Goal: Transaction & Acquisition: Purchase product/service

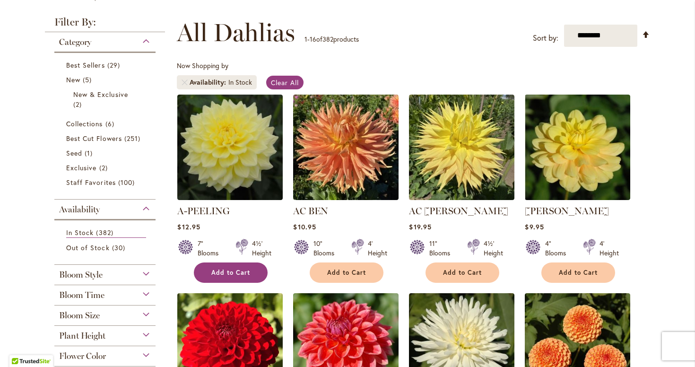
scroll to position [123, 0]
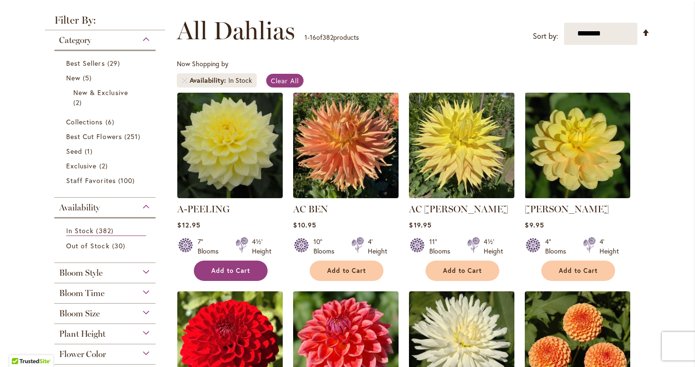
click at [227, 279] on button "Add to Cart" at bounding box center [231, 271] width 74 height 20
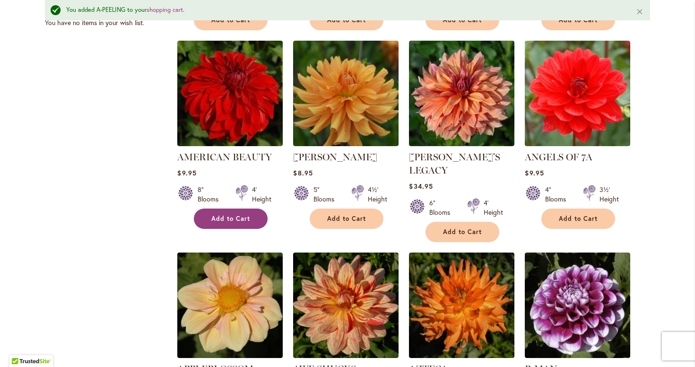
scroll to position [0, 0]
click at [246, 225] on button "Add to Cart" at bounding box center [231, 219] width 74 height 20
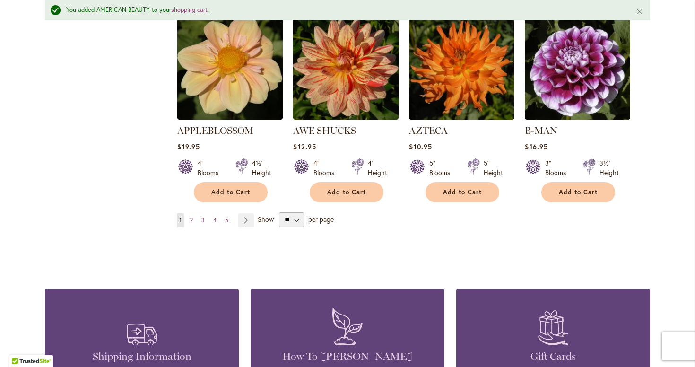
scroll to position [837, 0]
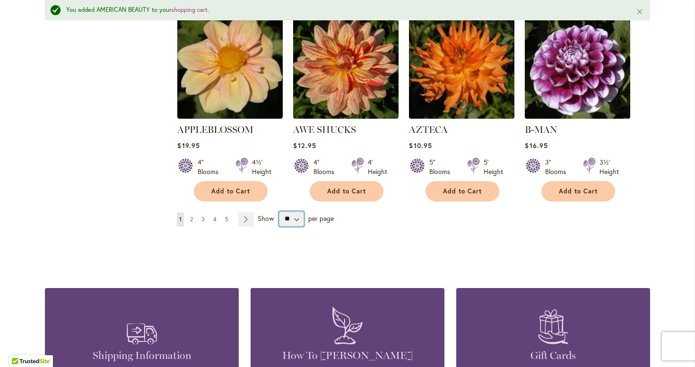
select select "**"
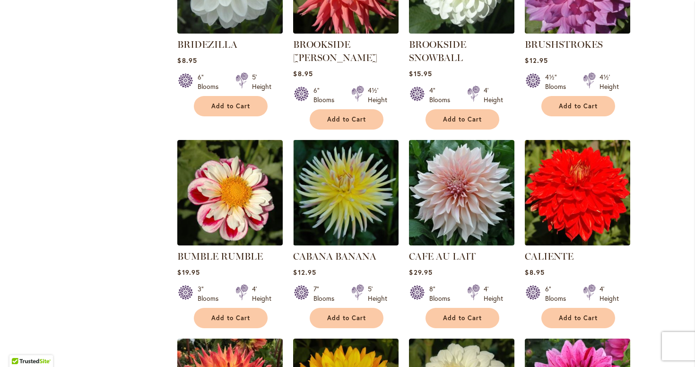
scroll to position [2700, 0]
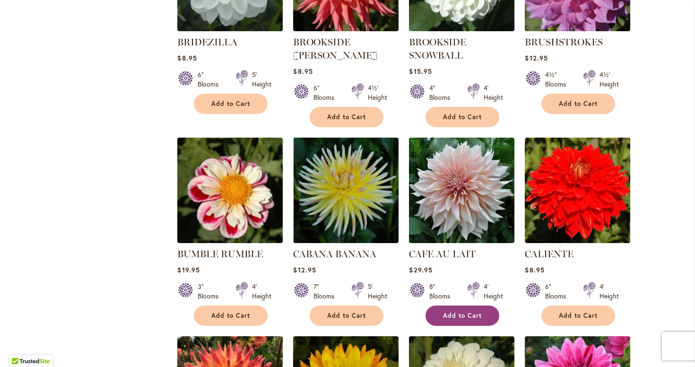
click at [473, 312] on span "Add to Cart" at bounding box center [462, 316] width 39 height 8
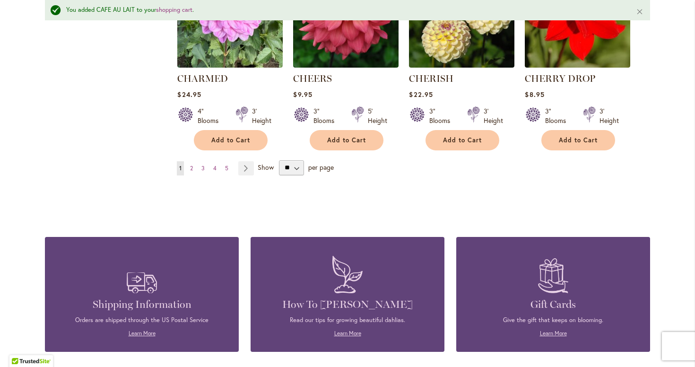
scroll to position [3293, 0]
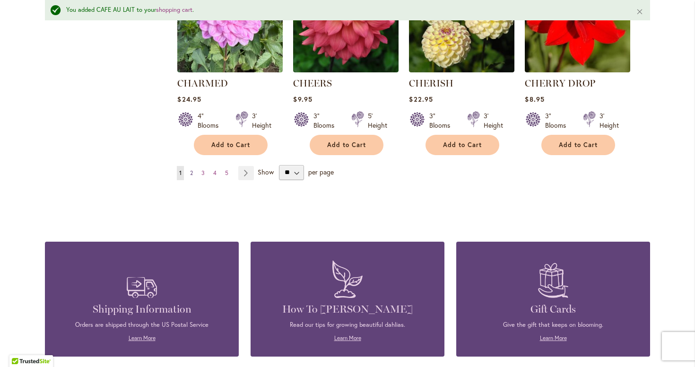
click at [194, 166] on link "Page 2" at bounding box center [192, 173] width 8 height 14
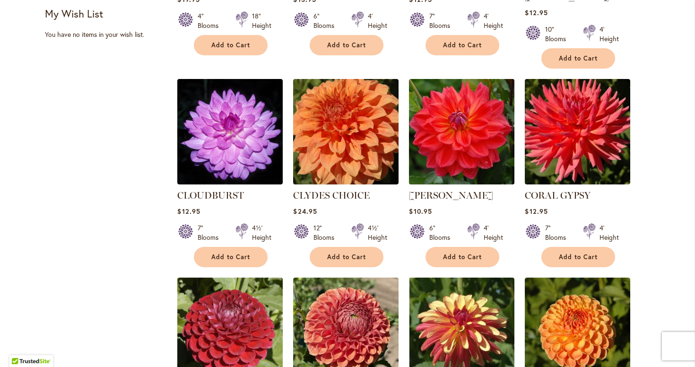
scroll to position [559, 0]
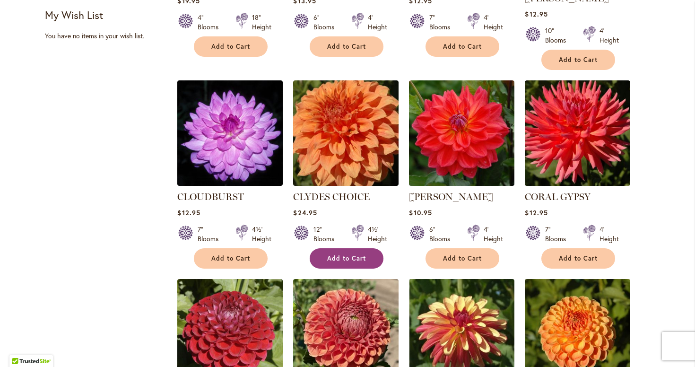
click at [363, 254] on span "Add to Cart" at bounding box center [346, 258] width 39 height 8
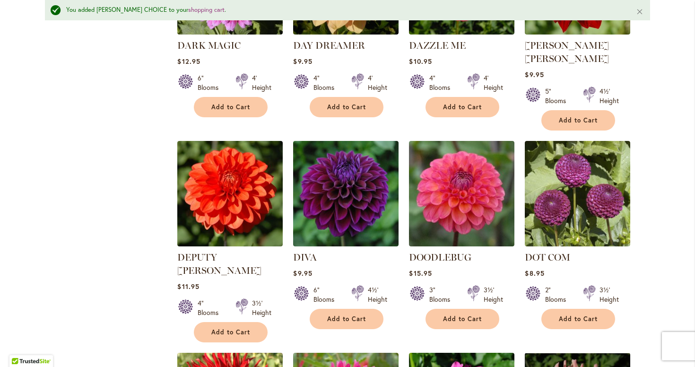
scroll to position [1561, 0]
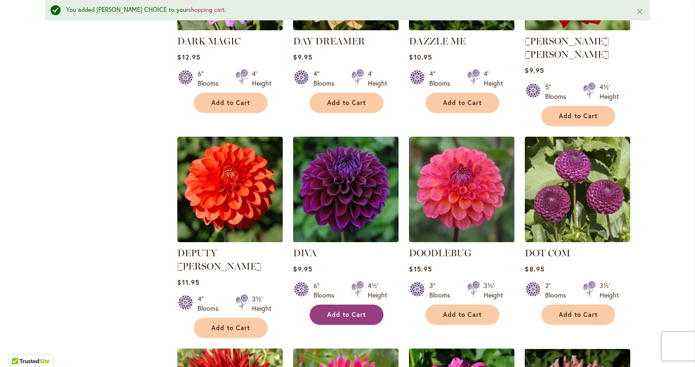
click at [351, 311] on span "Add to Cart" at bounding box center [346, 315] width 39 height 8
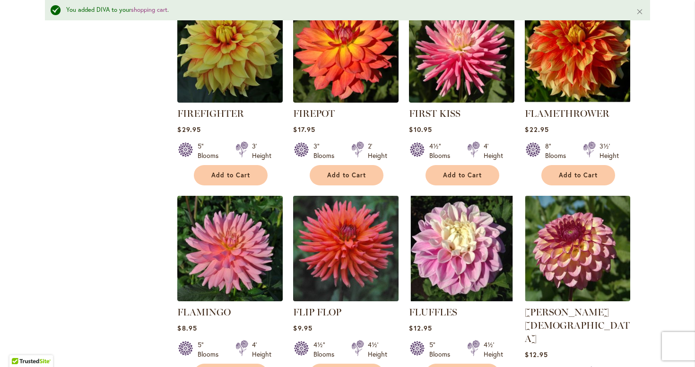
scroll to position [2946, 0]
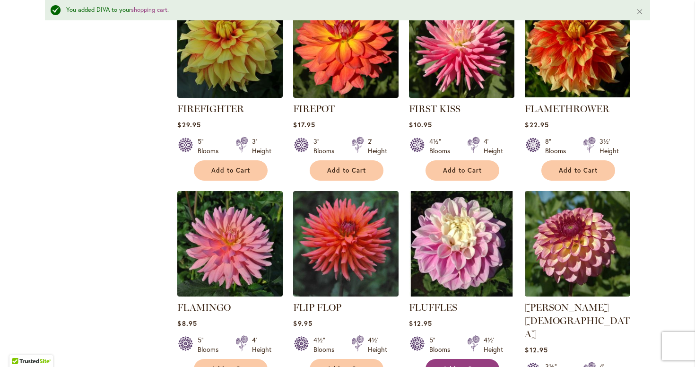
click at [452, 359] on button "Add to Cart" at bounding box center [463, 369] width 74 height 20
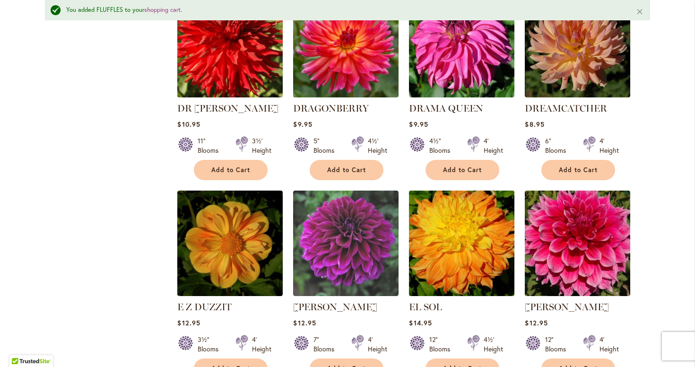
scroll to position [1921, 0]
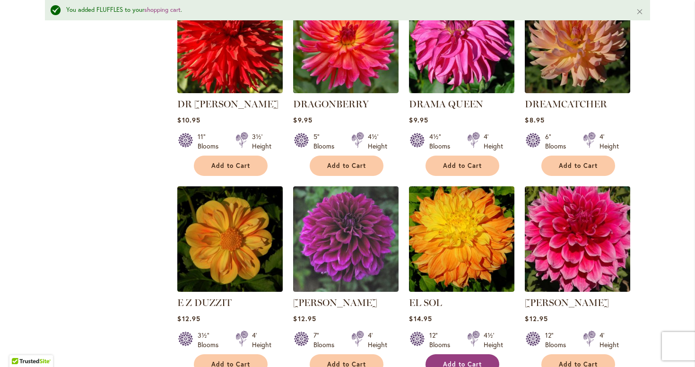
click at [468, 360] on span "Add to Cart" at bounding box center [462, 364] width 39 height 8
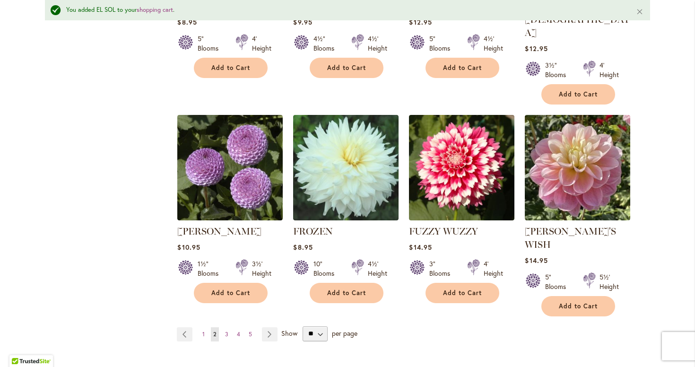
scroll to position [3249, 0]
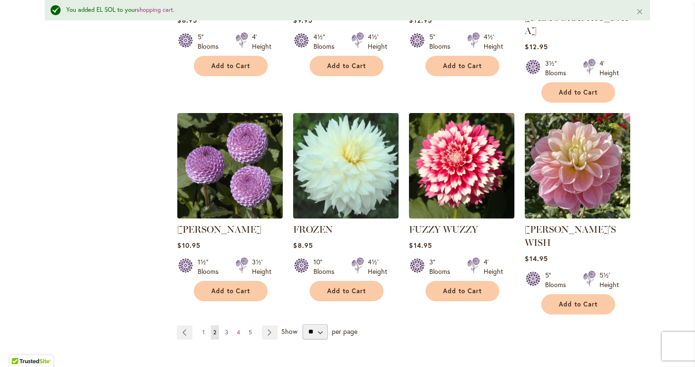
click at [229, 325] on link "Page 3" at bounding box center [227, 332] width 8 height 14
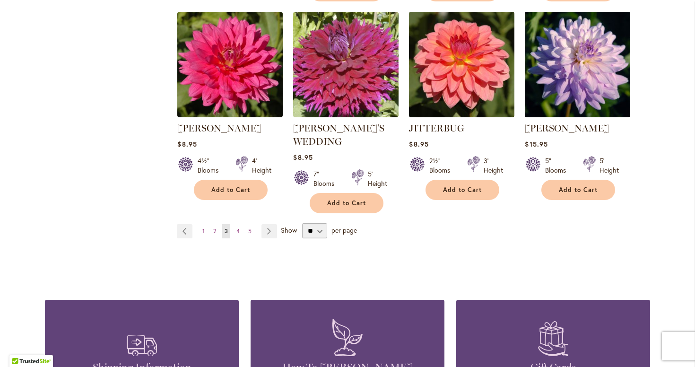
scroll to position [3296, 0]
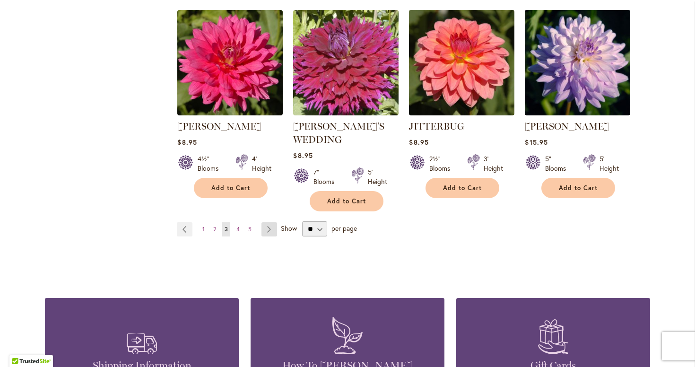
click at [267, 222] on link "Page Next" at bounding box center [269, 229] width 16 height 14
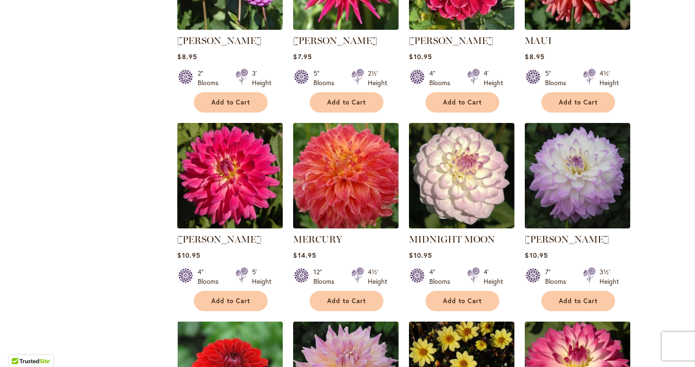
scroll to position [2534, 0]
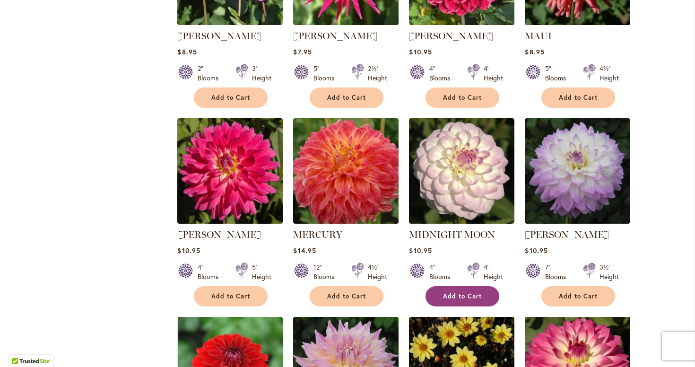
click at [443, 286] on button "Add to Cart" at bounding box center [463, 296] width 74 height 20
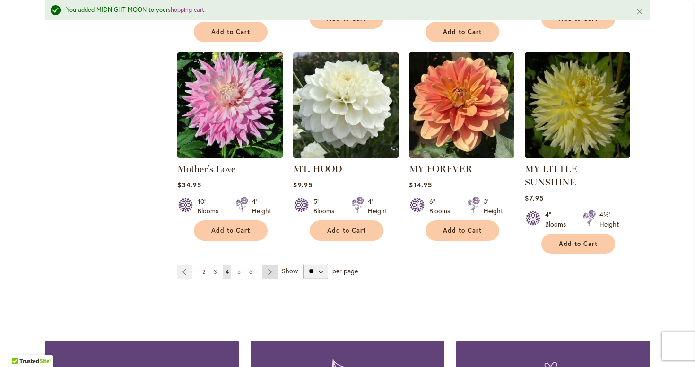
scroll to position [3247, 0]
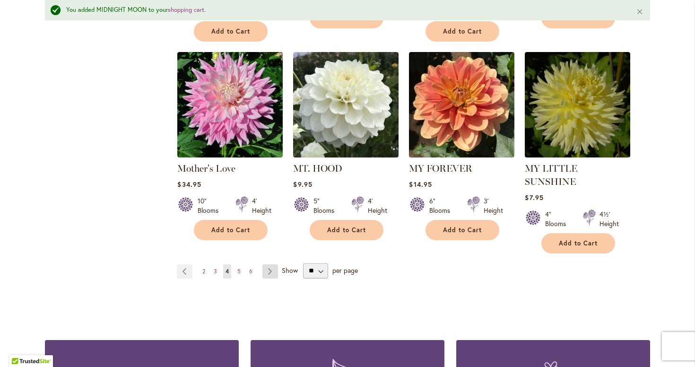
click at [271, 264] on link "Page Next" at bounding box center [270, 271] width 16 height 14
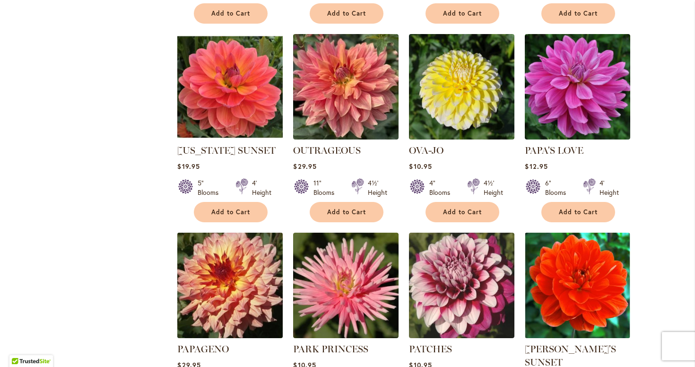
scroll to position [0, 1]
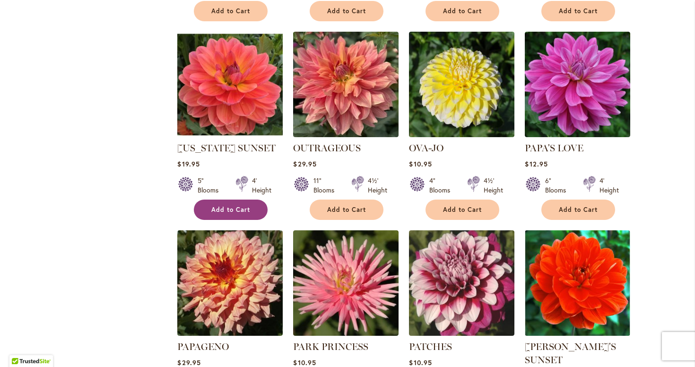
click at [218, 216] on button "Add to Cart" at bounding box center [231, 210] width 74 height 20
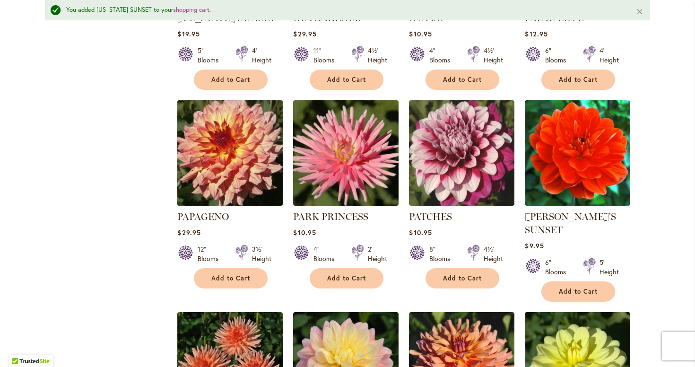
scroll to position [1134, 0]
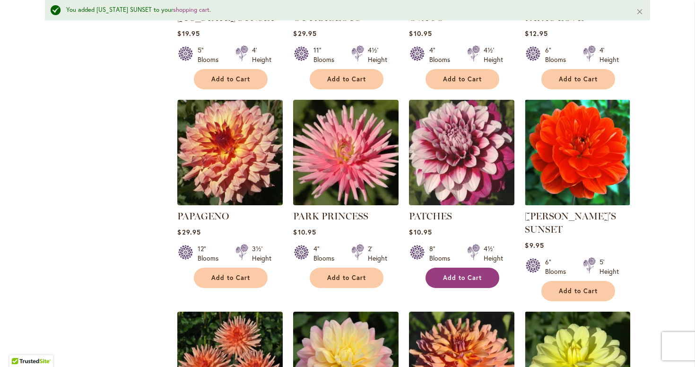
click at [454, 281] on button "Add to Cart" at bounding box center [463, 278] width 74 height 20
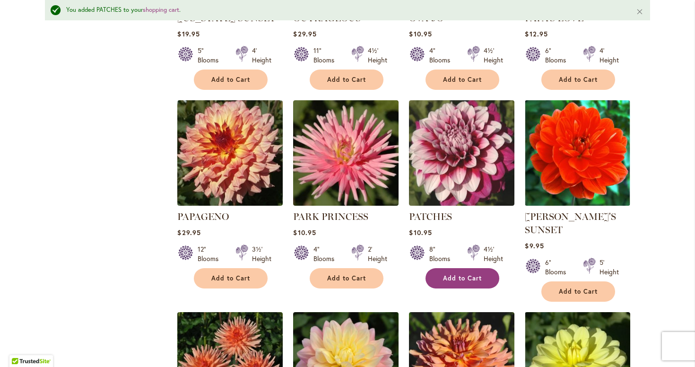
click at [456, 279] on span "Add to Cart" at bounding box center [462, 278] width 39 height 8
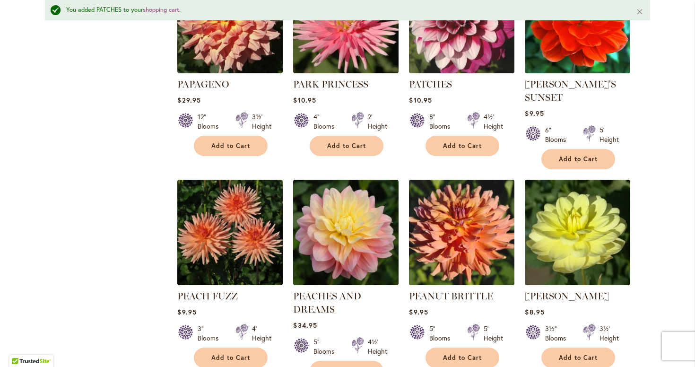
scroll to position [0, 0]
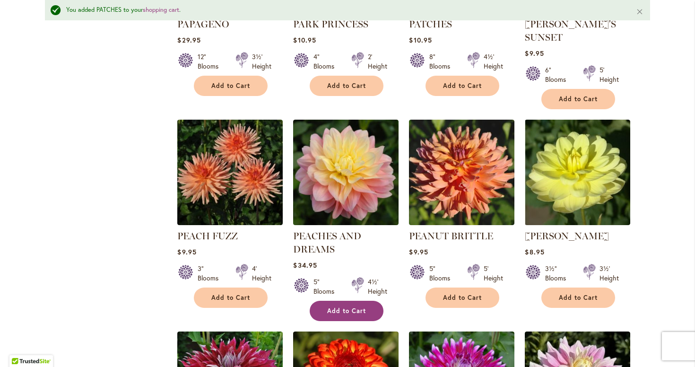
click at [350, 310] on span "Add to Cart" at bounding box center [346, 311] width 39 height 8
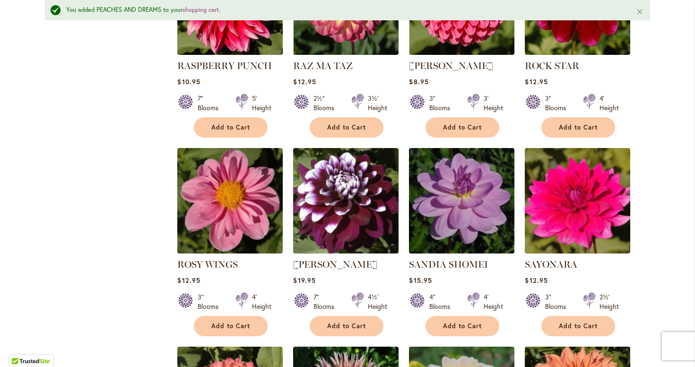
scroll to position [2750, 0]
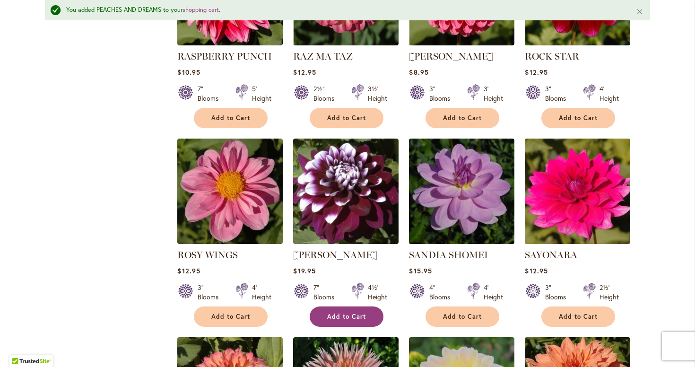
click at [351, 306] on button "Add to Cart" at bounding box center [347, 316] width 74 height 20
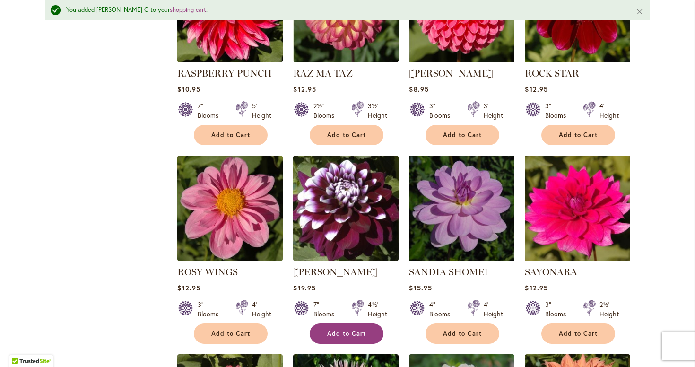
scroll to position [0, 0]
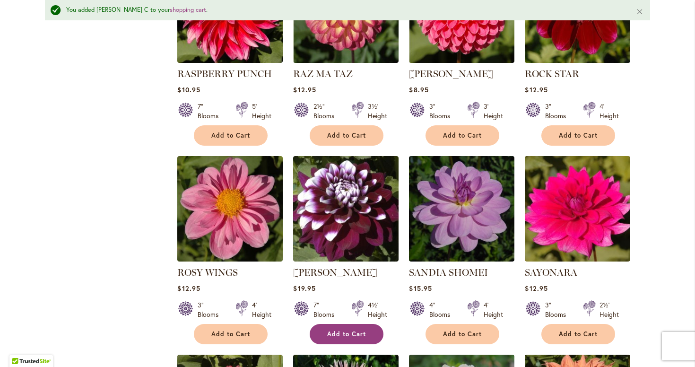
click at [351, 324] on button "Add to Cart" at bounding box center [347, 334] width 74 height 20
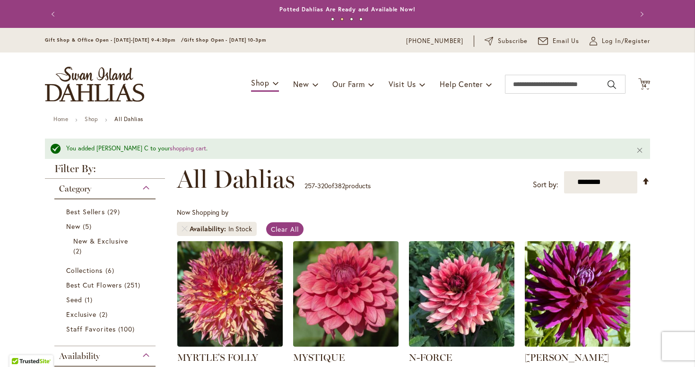
scroll to position [0, 0]
click at [643, 86] on span "14" at bounding box center [645, 86] width 6 height 6
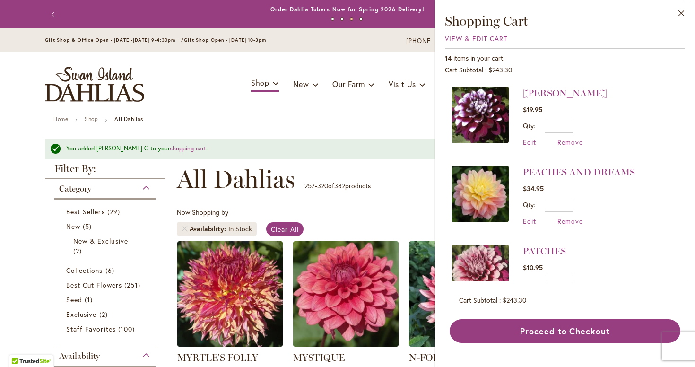
click at [573, 330] on button "Proceed to Checkout" at bounding box center [565, 331] width 231 height 24
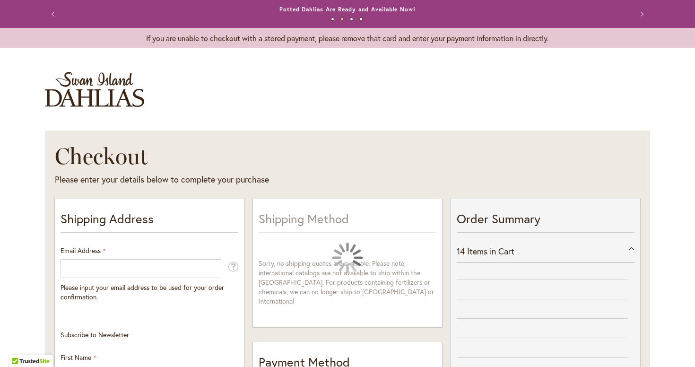
select select "**"
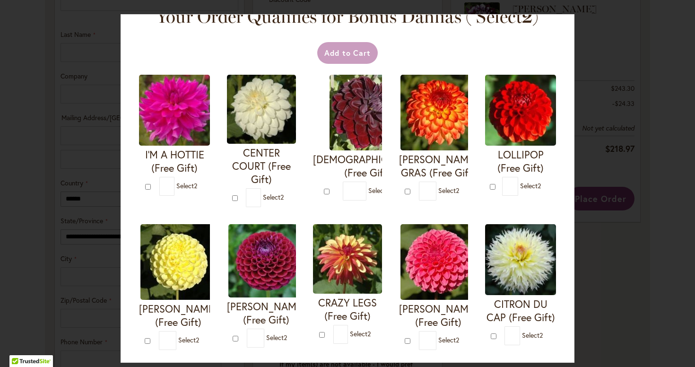
scroll to position [23, 0]
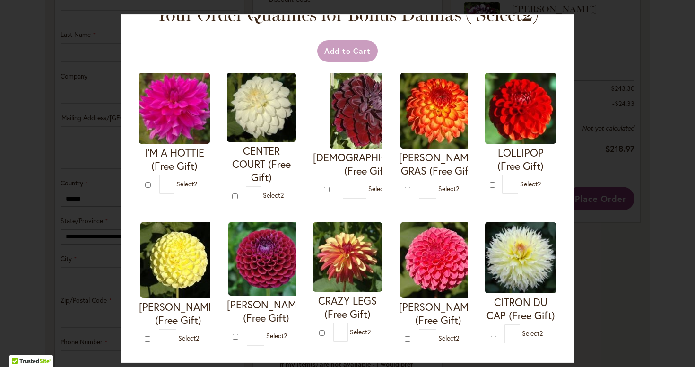
type input "*"
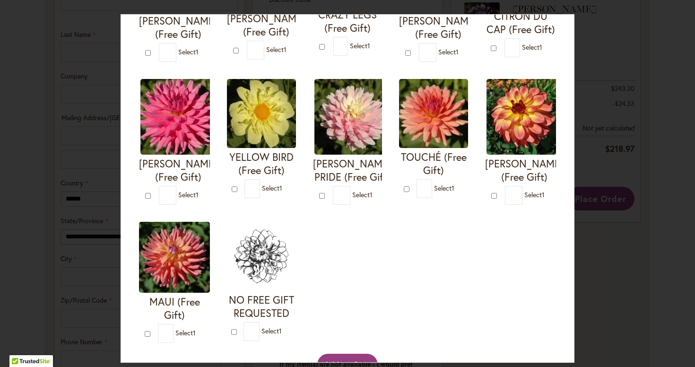
scroll to position [307, 0]
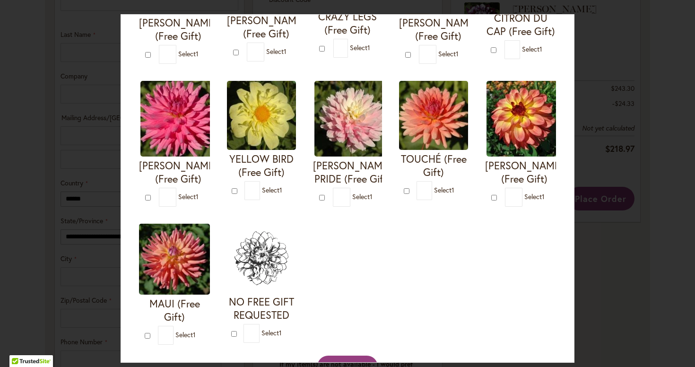
type input "*"
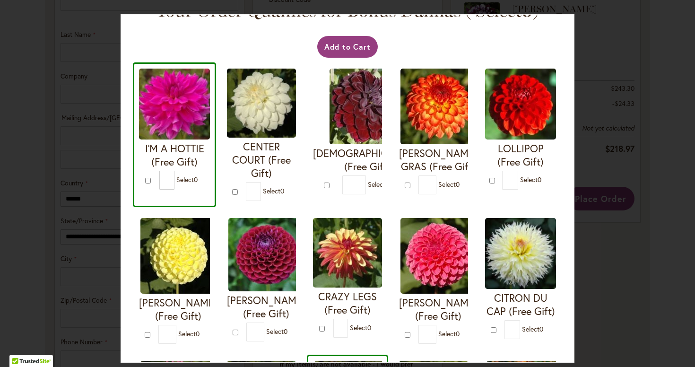
scroll to position [8, 0]
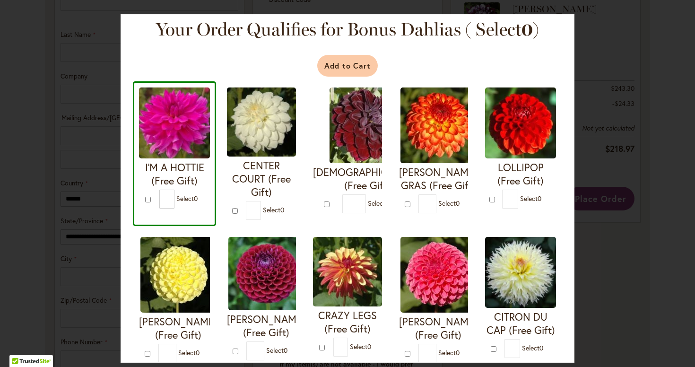
click at [357, 62] on button "Add to Cart" at bounding box center [347, 66] width 61 height 22
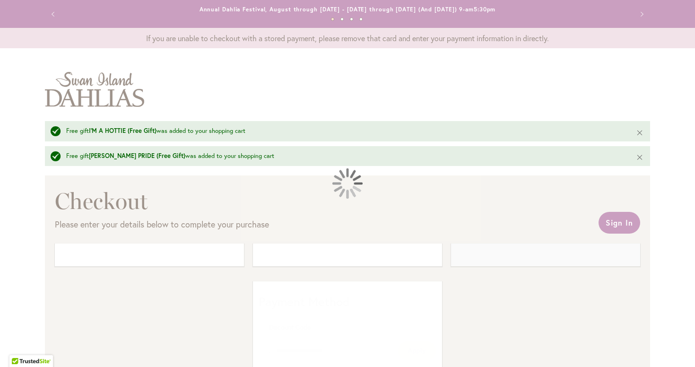
select select "**"
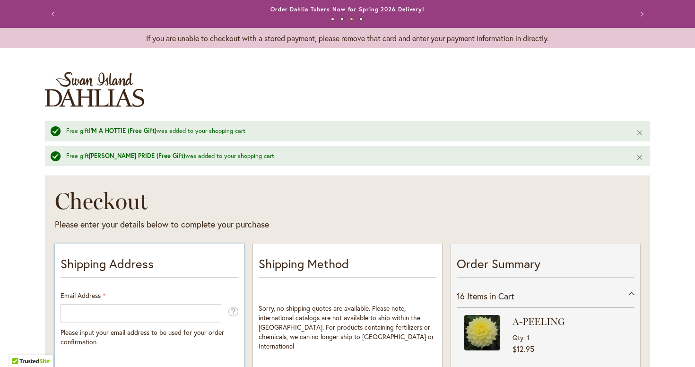
click at [187, 294] on div "Email Address Please input your email address to be used for your order confirm…" at bounding box center [150, 319] width 178 height 56
click at [184, 275] on p "Shipping Address" at bounding box center [150, 266] width 178 height 23
click at [150, 301] on div "Email Address Please input your email address to be used for your order confirm…" at bounding box center [150, 319] width 178 height 56
type input "**********"
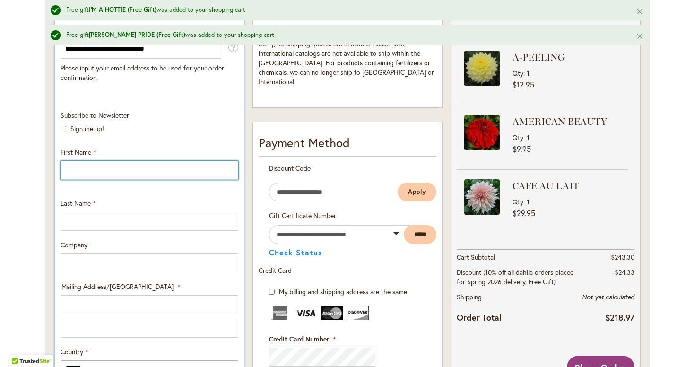
scroll to position [0, 0]
click at [232, 170] on input "First Name" at bounding box center [150, 170] width 178 height 19
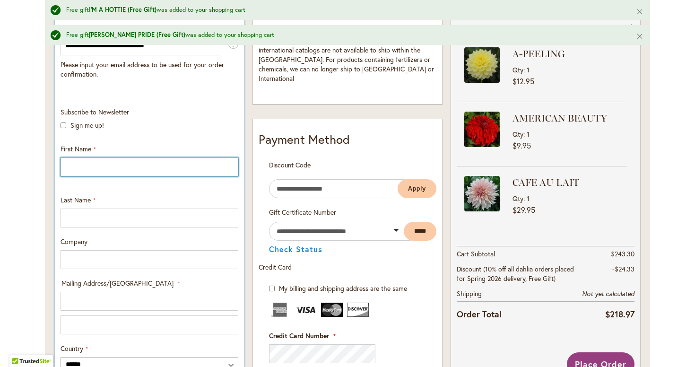
type input "*****"
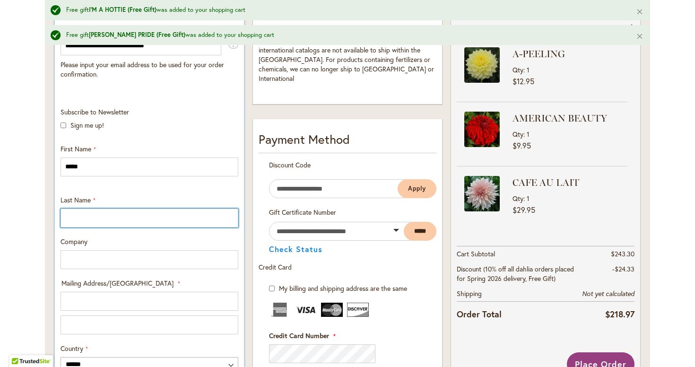
type input "********"
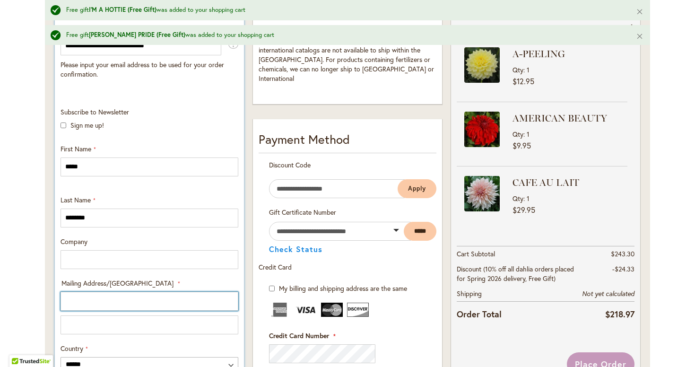
type input "**********"
select select "**"
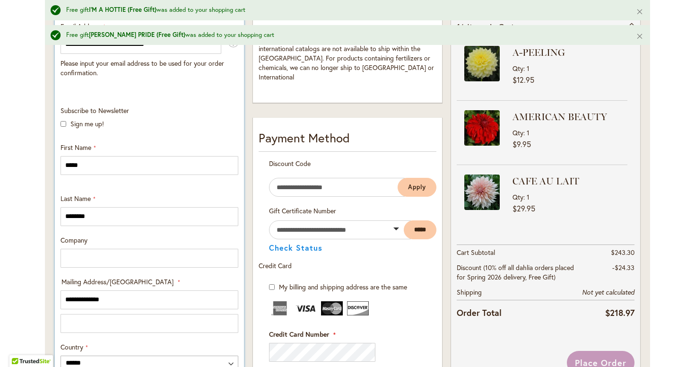
type input "*********"
type input "*****"
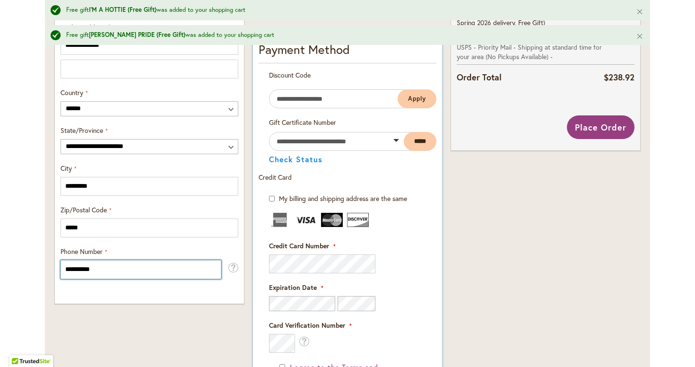
scroll to position [0, 0]
type input "**********"
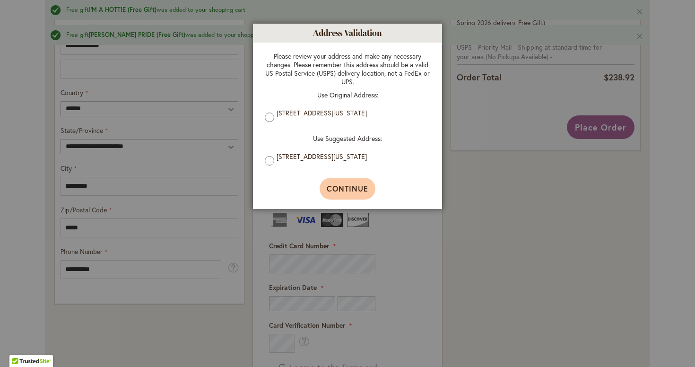
click at [344, 188] on span "Continue" at bounding box center [348, 188] width 42 height 10
type input "**********"
type input "*********"
type input "**********"
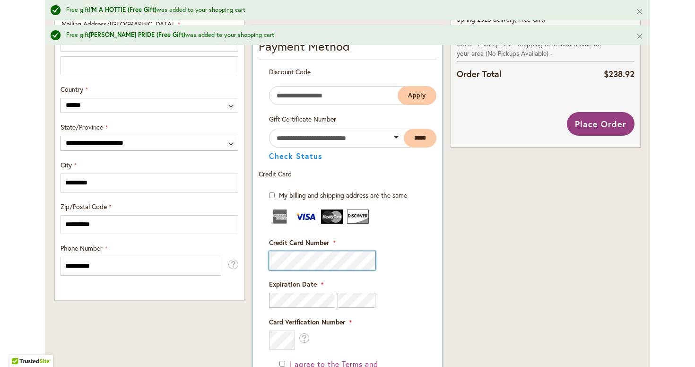
scroll to position [532, 0]
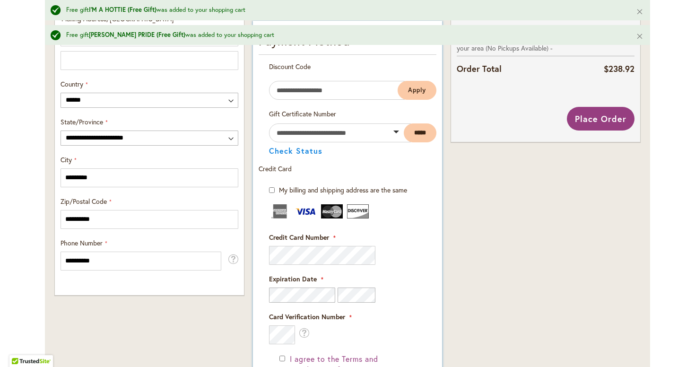
click at [337, 294] on div at bounding box center [355, 294] width 40 height 15
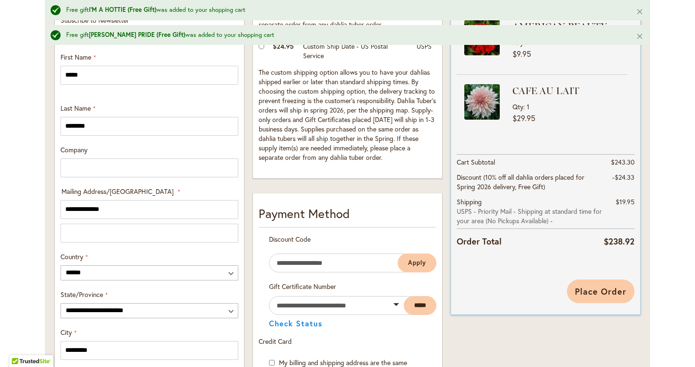
scroll to position [361, 0]
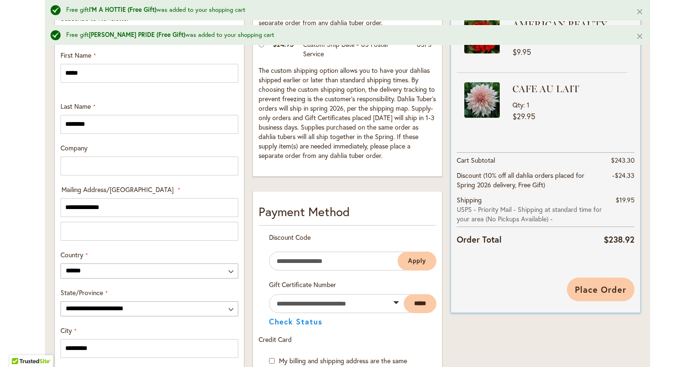
click at [612, 284] on span "Place Order" at bounding box center [601, 289] width 52 height 11
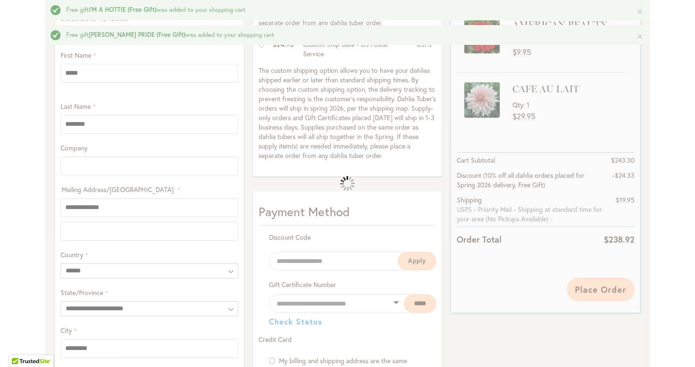
scroll to position [365, 0]
